Goal: Task Accomplishment & Management: Manage account settings

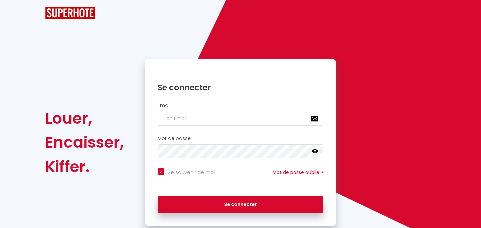
checkbox input "true"
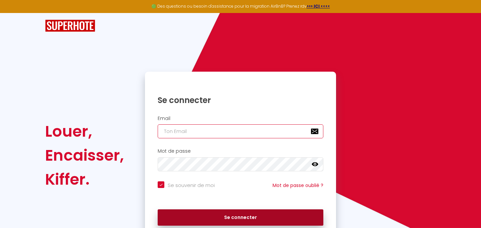
type input "[EMAIL_ADDRESS][DOMAIN_NAME]"
click at [237, 216] on button "Se connecter" at bounding box center [241, 218] width 166 height 17
checkbox input "true"
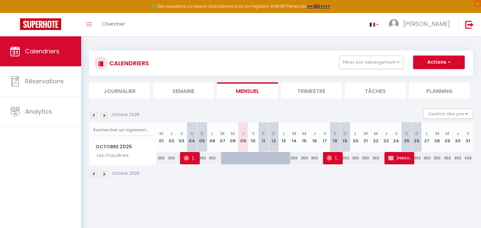
click at [443, 62] on button "Actions" at bounding box center [438, 62] width 51 height 13
click at [298, 58] on div "CALENDRIERS Filtrer par hébergement Tous Les maudines Effacer Sauvegarder Actio…" at bounding box center [281, 63] width 374 height 15
click at [313, 92] on li "Trimestre" at bounding box center [311, 90] width 61 height 16
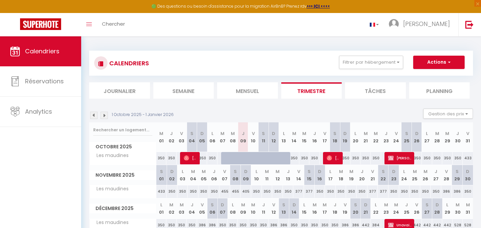
click at [439, 90] on li "Planning" at bounding box center [439, 90] width 61 height 16
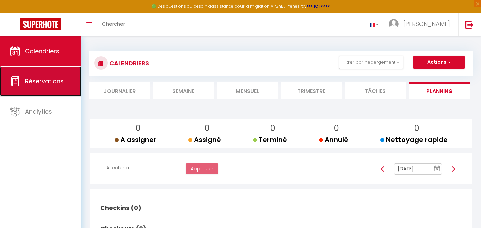
click at [40, 82] on span "Réservations" at bounding box center [44, 81] width 39 height 8
select select "not_cancelled"
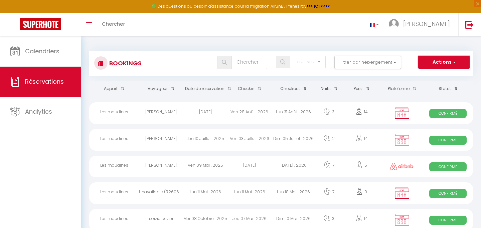
click at [443, 59] on button "Actions" at bounding box center [443, 62] width 51 height 13
click at [422, 83] on link "Exporter les réservations" at bounding box center [433, 85] width 71 height 9
type input "[EMAIL_ADDRESS][DOMAIN_NAME]"
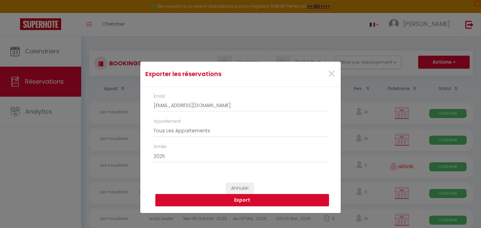
click at [245, 201] on button "Export" at bounding box center [242, 200] width 174 height 13
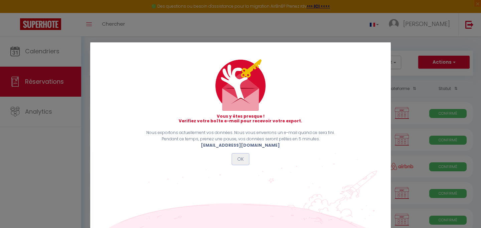
click at [242, 160] on button "OK" at bounding box center [240, 159] width 17 height 11
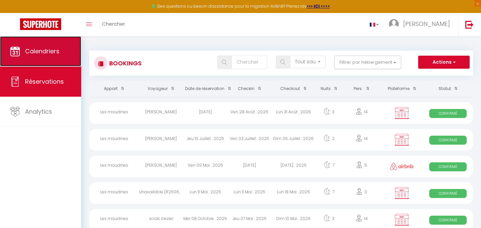
click at [36, 50] on span "Calendriers" at bounding box center [42, 51] width 34 height 8
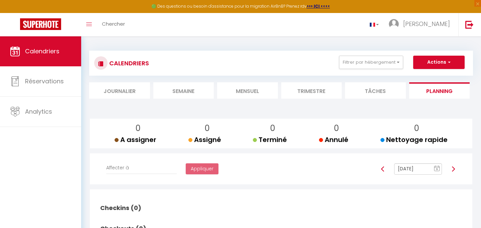
click at [306, 92] on li "Trimestre" at bounding box center [311, 90] width 61 height 16
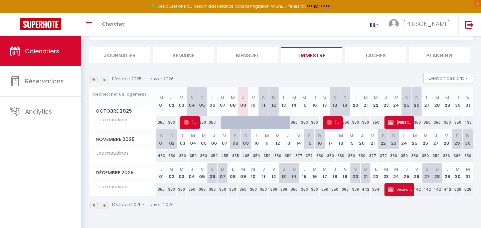
scroll to position [36, 0]
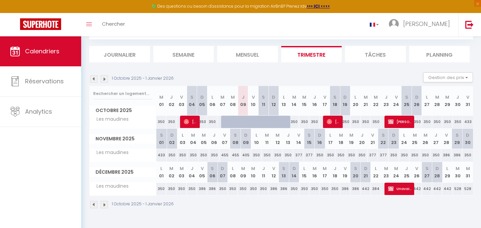
click at [104, 79] on img at bounding box center [104, 78] width 7 height 7
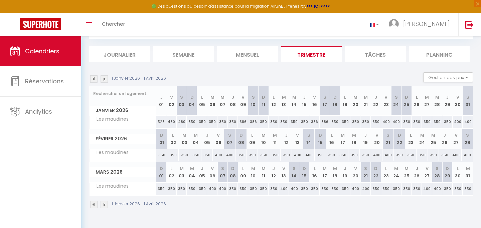
click at [104, 78] on img at bounding box center [104, 78] width 7 height 7
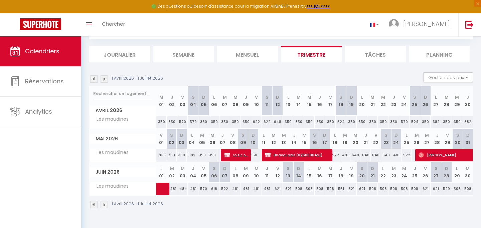
click at [94, 78] on img at bounding box center [93, 78] width 7 height 7
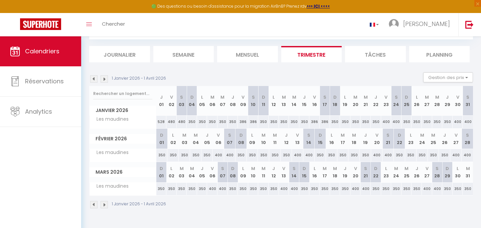
click at [105, 206] on img at bounding box center [104, 204] width 7 height 7
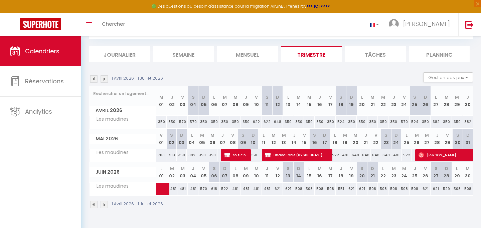
click at [95, 80] on img at bounding box center [93, 78] width 7 height 7
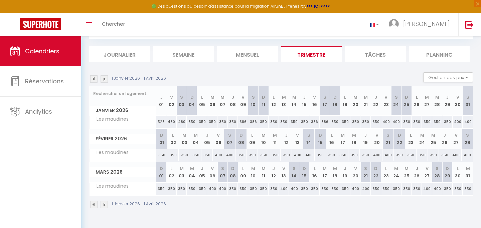
click at [92, 79] on img at bounding box center [93, 78] width 7 height 7
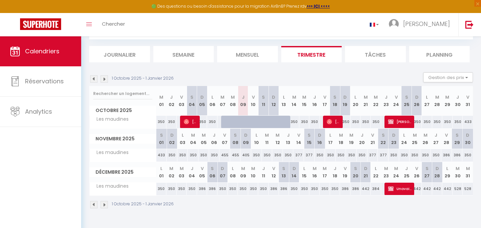
click at [104, 81] on img at bounding box center [104, 78] width 7 height 7
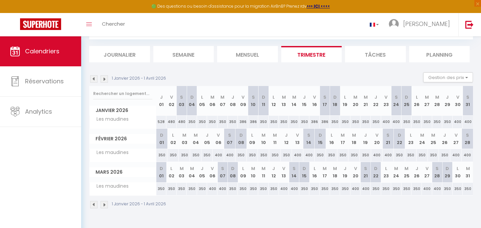
click at [104, 81] on img at bounding box center [104, 78] width 7 height 7
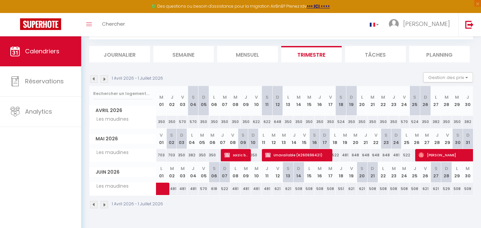
click at [105, 81] on img at bounding box center [104, 78] width 7 height 7
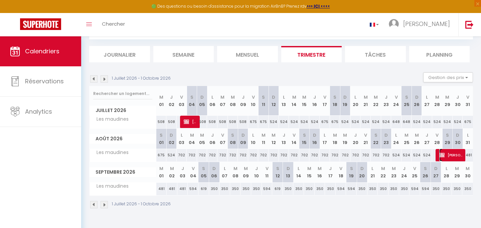
click at [452, 156] on span "[PERSON_NAME]" at bounding box center [451, 155] width 24 height 13
select select "OK"
select select "KO"
select select "0"
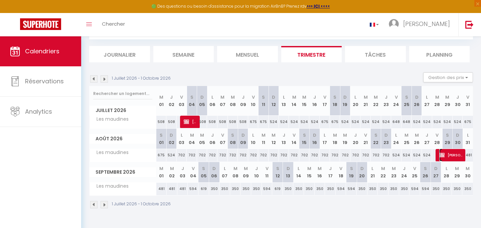
select select "1"
select select
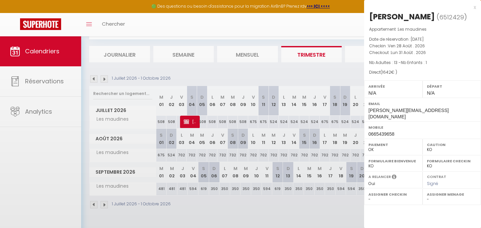
select select "48608"
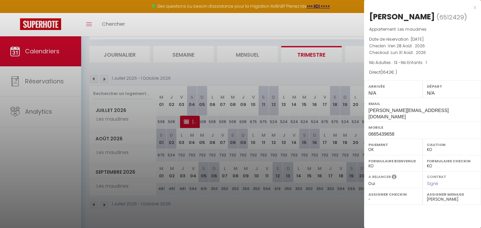
click at [474, 8] on div "x" at bounding box center [420, 7] width 112 height 8
